Goal: Find specific page/section: Find specific page/section

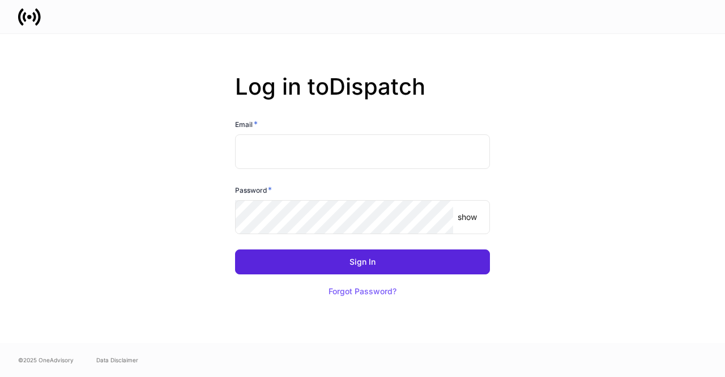
type input "**********"
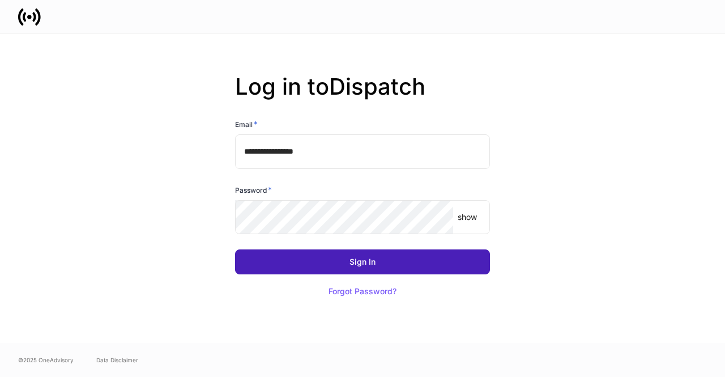
click at [409, 259] on button "Sign In" at bounding box center [362, 261] width 255 height 25
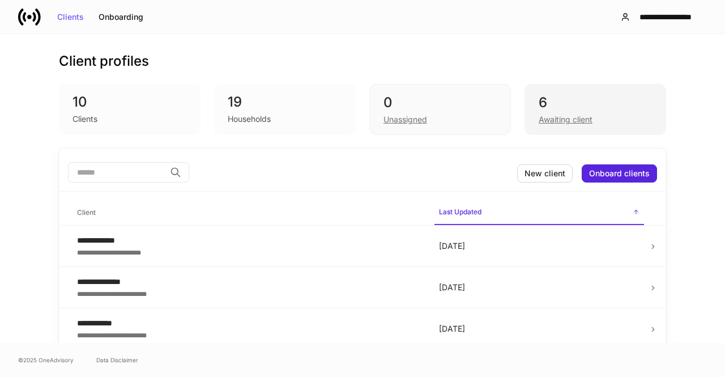
click at [553, 123] on div "Awaiting client" at bounding box center [566, 119] width 54 height 11
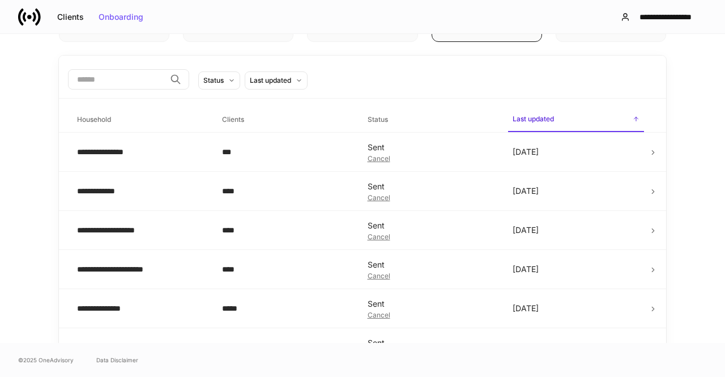
scroll to position [128, 0]
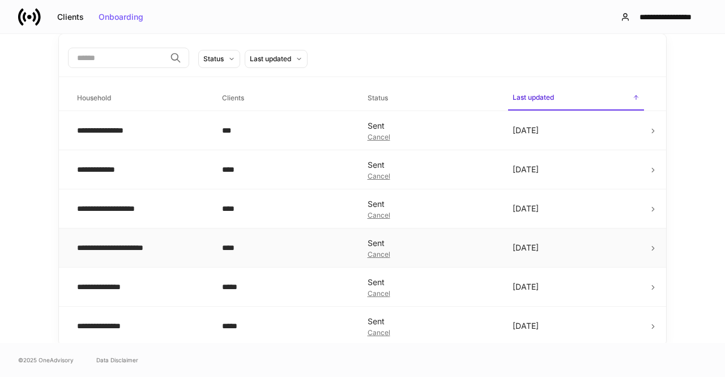
click at [652, 249] on icon at bounding box center [653, 248] width 8 height 8
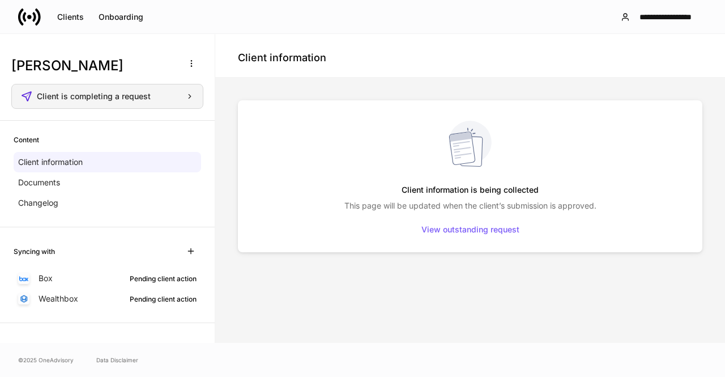
click at [186, 99] on icon "button" at bounding box center [190, 96] width 8 height 8
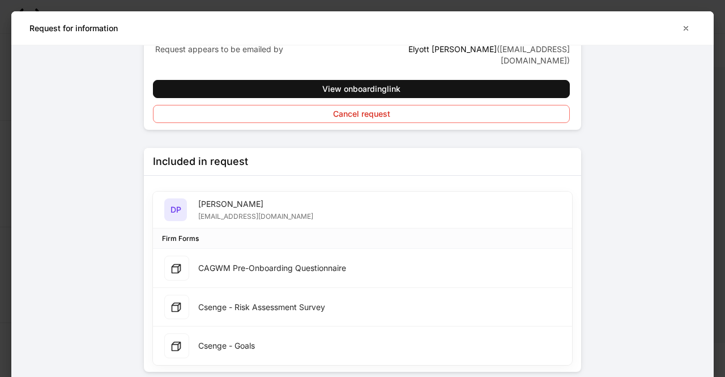
scroll to position [134, 0]
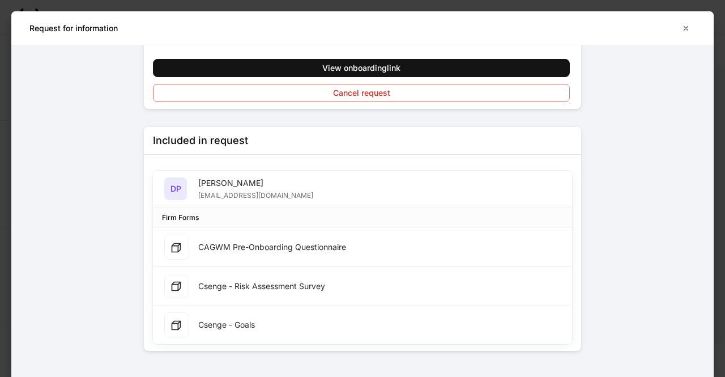
click at [224, 241] on div "CAGWM Pre-Onboarding Questionnaire" at bounding box center [272, 246] width 148 height 11
click at [172, 242] on icon at bounding box center [175, 247] width 11 height 11
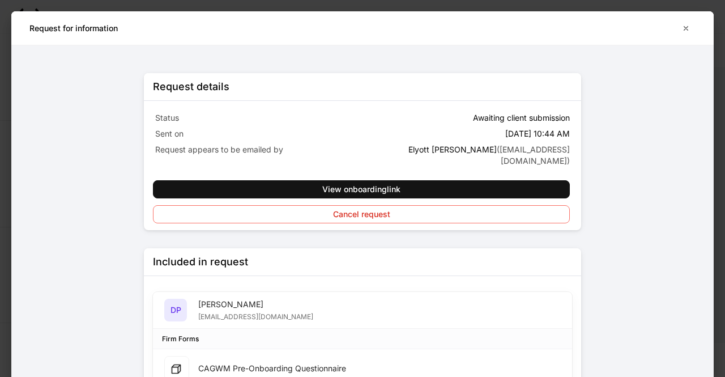
scroll to position [0, 0]
